Goal: Task Accomplishment & Management: Use online tool/utility

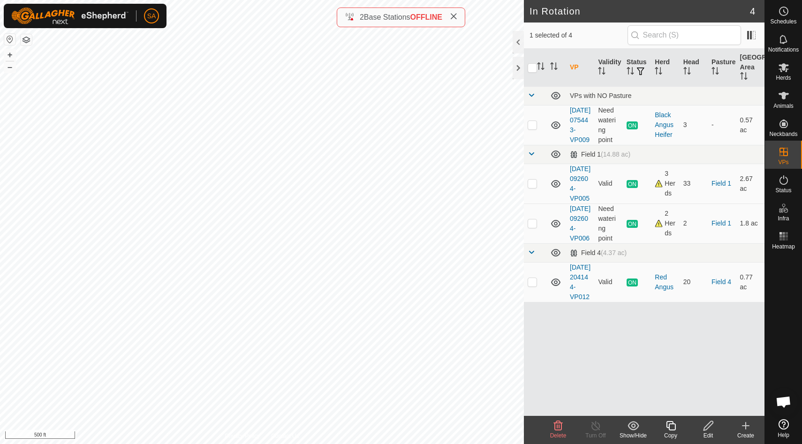
checkbox input "true"
click at [519, 67] on div at bounding box center [518, 68] width 11 height 23
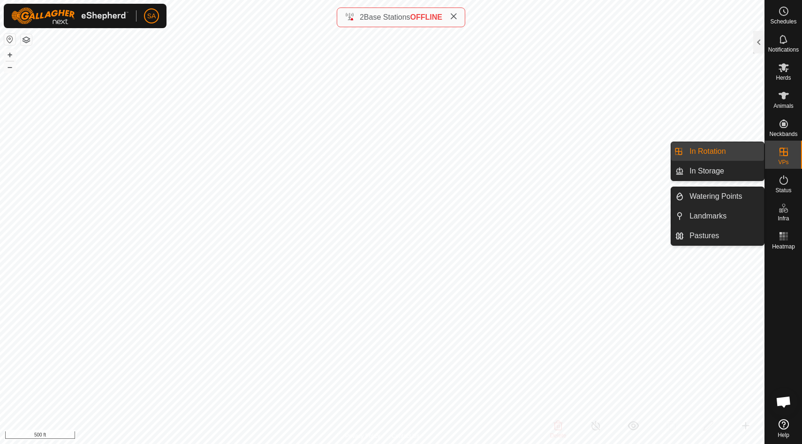
click at [749, 151] on link "In Rotation" at bounding box center [724, 151] width 80 height 19
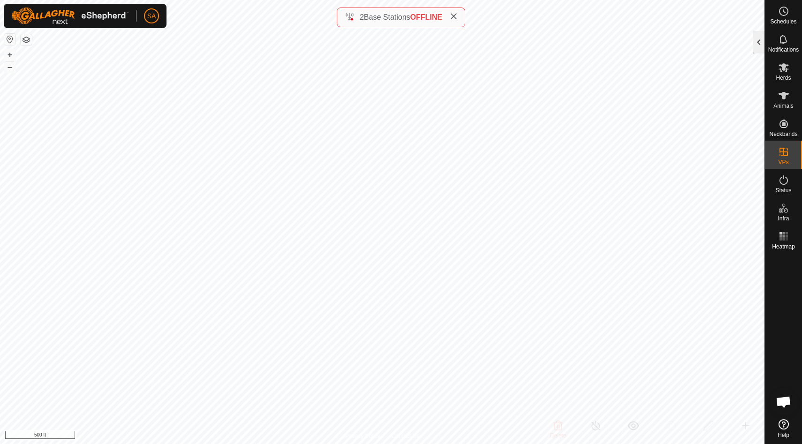
click at [760, 44] on div at bounding box center [758, 42] width 11 height 23
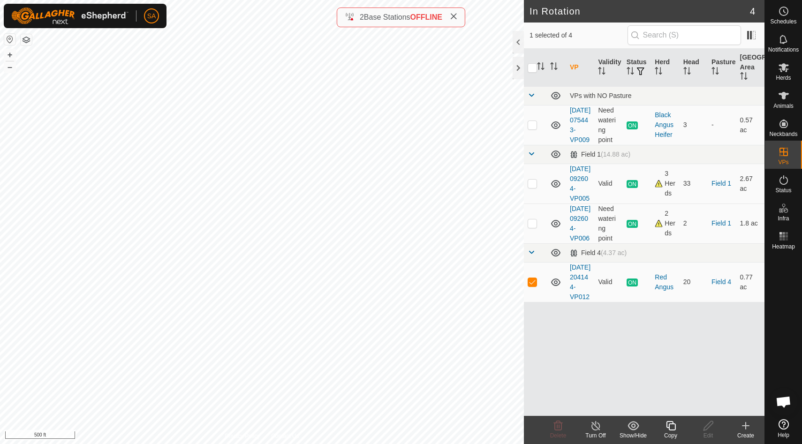
click at [747, 425] on icon at bounding box center [745, 425] width 11 height 11
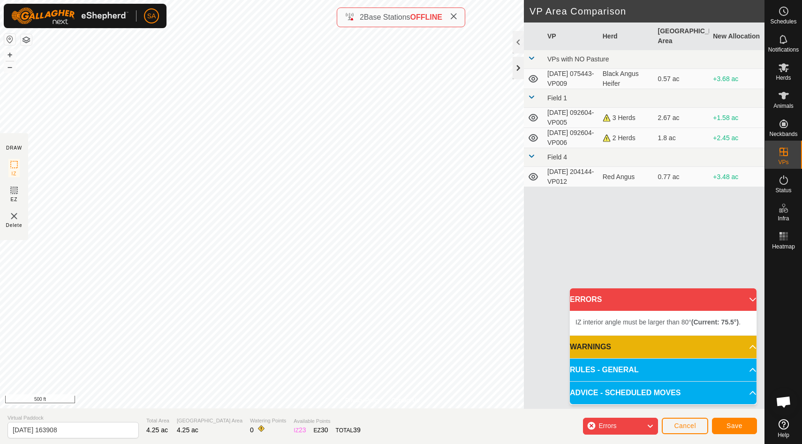
click at [521, 68] on div at bounding box center [518, 68] width 11 height 23
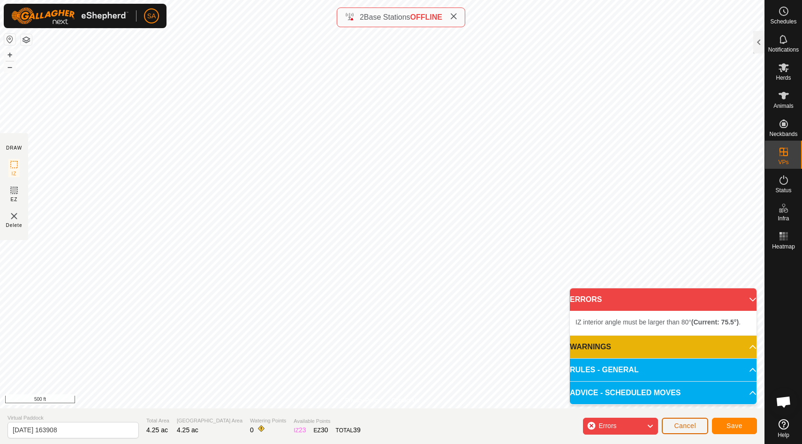
click at [684, 425] on span "Cancel" at bounding box center [685, 426] width 22 height 8
